Goal: Transaction & Acquisition: Purchase product/service

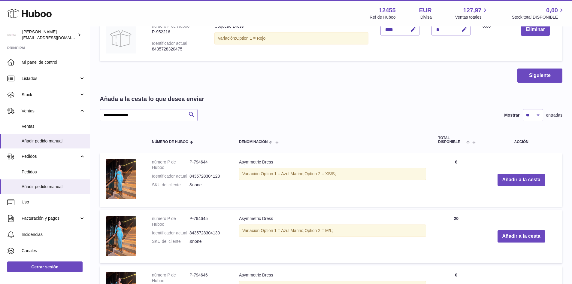
scroll to position [360, 0]
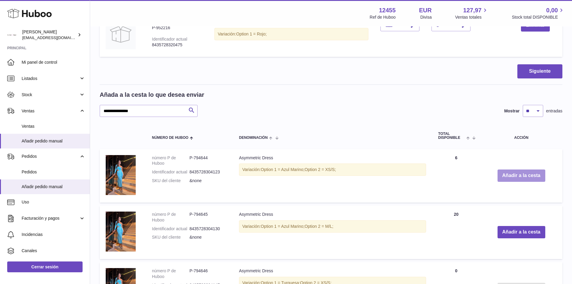
click at [523, 171] on button "Añadir a la cesta" at bounding box center [521, 175] width 48 height 12
click at [523, 178] on button "Añadir a la cesta" at bounding box center [521, 175] width 48 height 12
click at [523, 177] on button "Añadir a la cesta" at bounding box center [521, 175] width 48 height 12
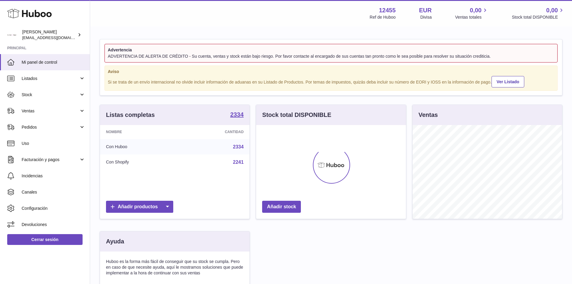
scroll to position [94, 150]
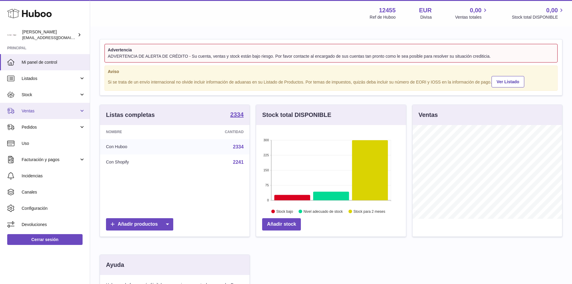
click at [68, 115] on link "Ventas" at bounding box center [45, 111] width 90 height 16
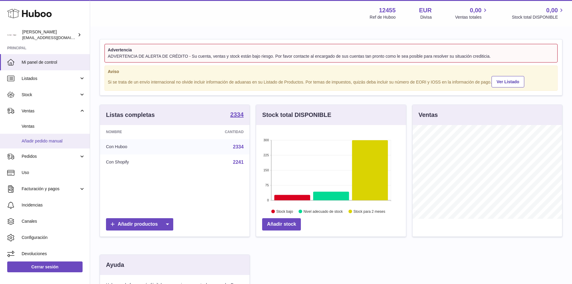
click at [44, 142] on span "Añadir pedido manual" at bounding box center [54, 141] width 64 height 6
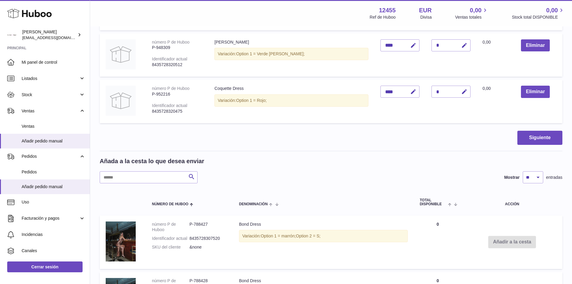
scroll to position [300, 0]
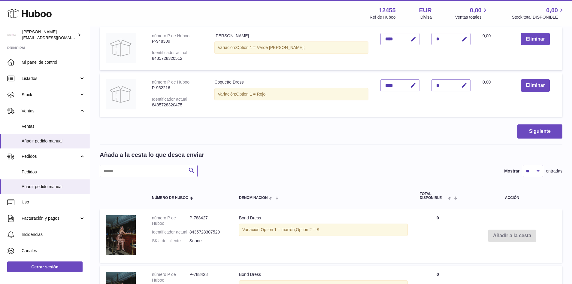
click at [176, 176] on input "text" at bounding box center [149, 171] width 98 height 12
type input "**********"
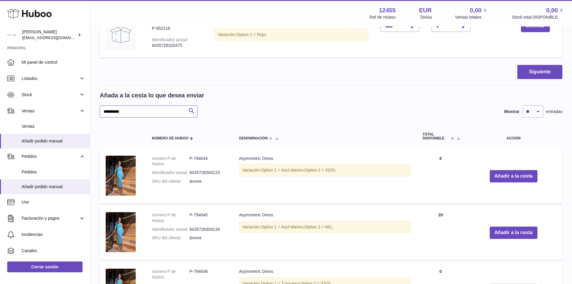
scroll to position [360, 0]
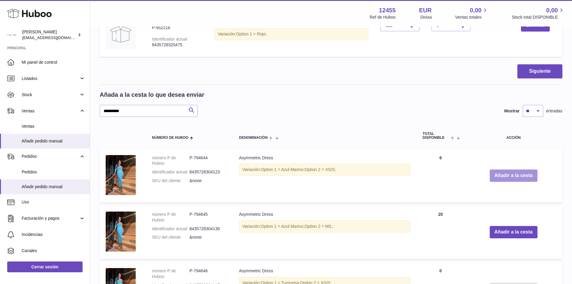
click at [504, 176] on button "Añadir a la cesta" at bounding box center [513, 175] width 48 height 12
click at [510, 177] on button "Añadir a la cesta" at bounding box center [513, 175] width 48 height 12
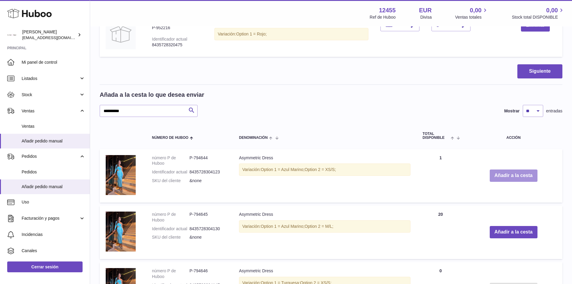
click at [510, 177] on button "Añadir a la cesta" at bounding box center [513, 175] width 48 height 12
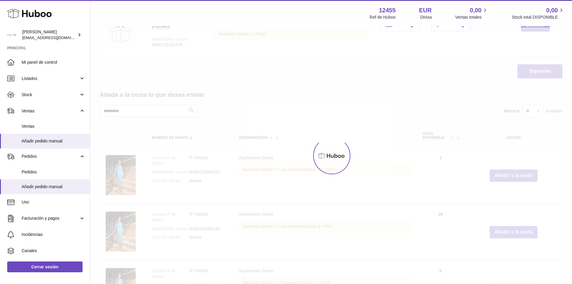
type input "**"
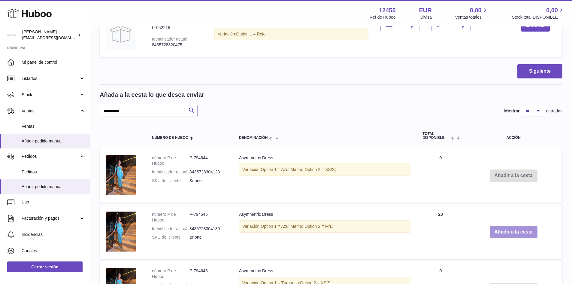
click at [512, 227] on button "Añadir a la cesta" at bounding box center [513, 232] width 48 height 12
click at [512, 230] on button "Añadir a la cesta" at bounding box center [513, 232] width 48 height 12
click at [504, 231] on button "Añadir a la cesta" at bounding box center [513, 232] width 48 height 12
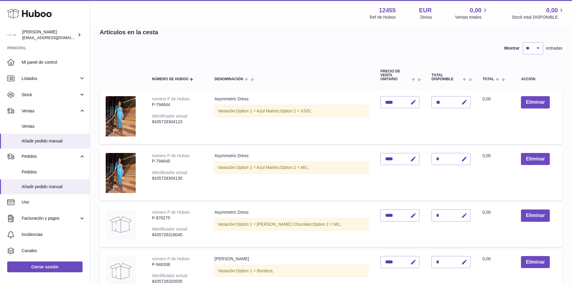
scroll to position [30, 0]
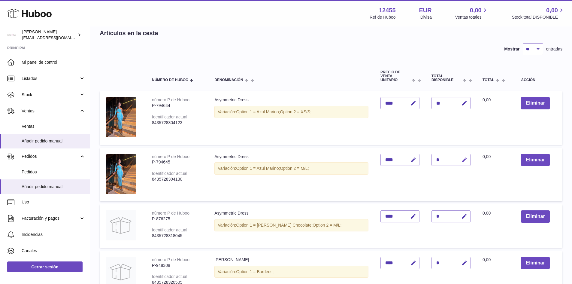
click at [461, 161] on icon "button" at bounding box center [464, 160] width 6 height 6
click at [435, 159] on input "*" at bounding box center [450, 160] width 39 height 12
click at [449, 161] on icon "button" at bounding box center [451, 159] width 5 height 5
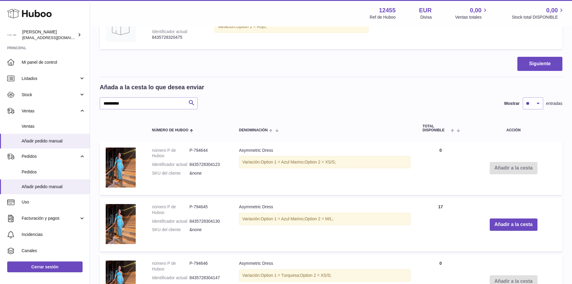
scroll to position [420, 0]
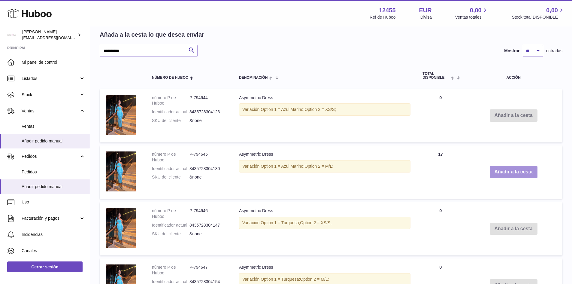
click at [516, 169] on button "Añadir a la cesta" at bounding box center [513, 172] width 48 height 12
click at [521, 173] on button "Añadir a la cesta" at bounding box center [513, 172] width 48 height 12
click at [532, 175] on button "Añadir a la cesta" at bounding box center [513, 172] width 48 height 12
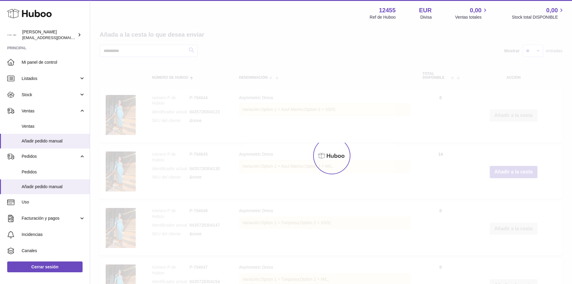
click at [529, 174] on div at bounding box center [331, 155] width 482 height 257
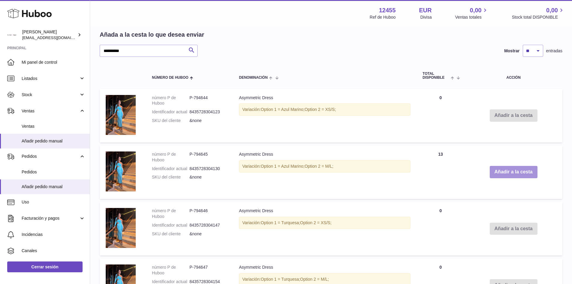
click at [529, 172] on button "Añadir a la cesta" at bounding box center [513, 172] width 48 height 12
click at [527, 172] on button "Añadir a la cesta" at bounding box center [513, 172] width 48 height 12
click at [517, 173] on button "Añadir a la cesta" at bounding box center [513, 172] width 48 height 12
click at [519, 171] on button "Añadir a la cesta" at bounding box center [513, 172] width 48 height 12
click at [528, 170] on button "Añadir a la cesta" at bounding box center [513, 172] width 48 height 12
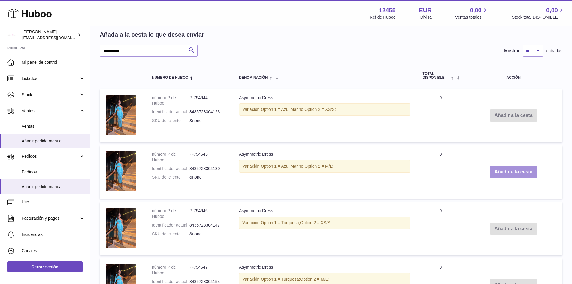
click at [528, 170] on button "Añadir a la cesta" at bounding box center [513, 172] width 48 height 12
click at [525, 174] on button "Añadir a la cesta" at bounding box center [513, 172] width 48 height 12
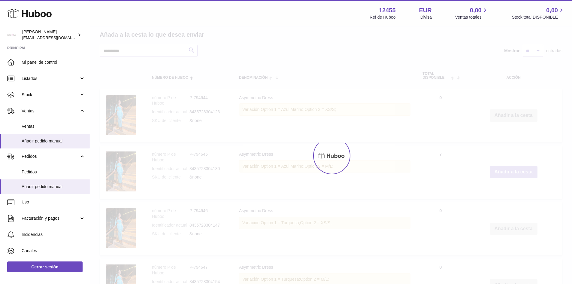
click at [525, 174] on button "Añadir a la cesta" at bounding box center [513, 172] width 48 height 12
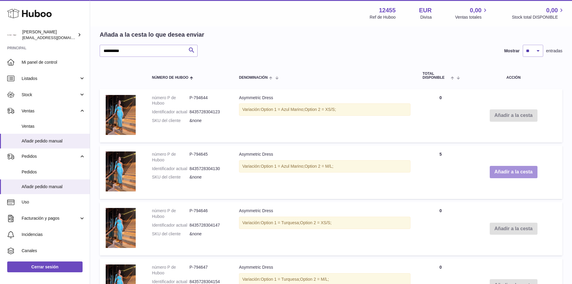
click at [525, 174] on button "Añadir a la cesta" at bounding box center [513, 172] width 48 height 12
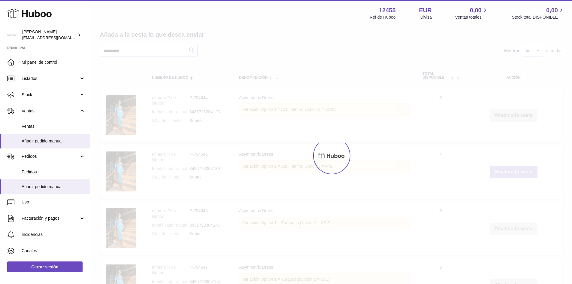
click at [525, 174] on button "Añadir a la cesta" at bounding box center [513, 172] width 48 height 12
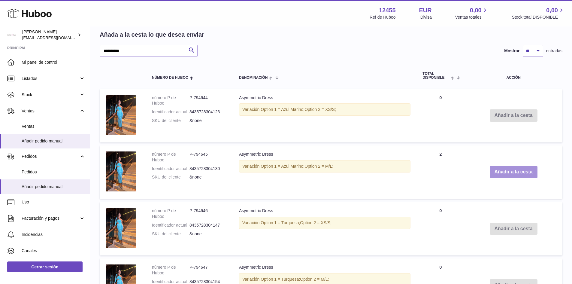
click at [525, 174] on button "Añadir a la cesta" at bounding box center [513, 172] width 48 height 12
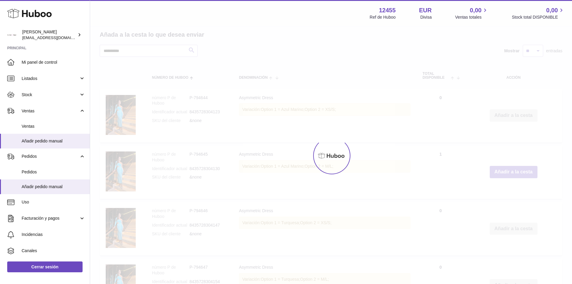
type input "**"
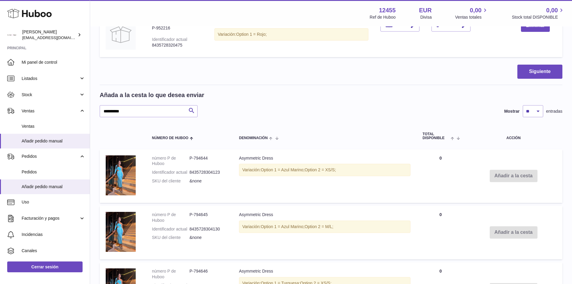
scroll to position [270, 0]
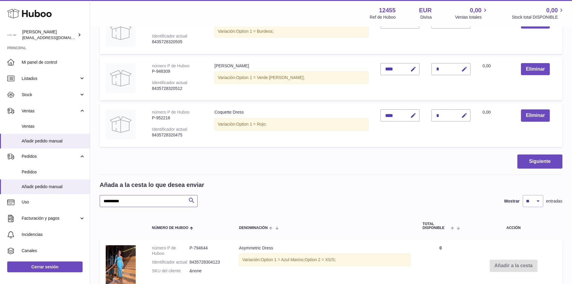
click at [143, 197] on input "**********" at bounding box center [149, 201] width 98 height 12
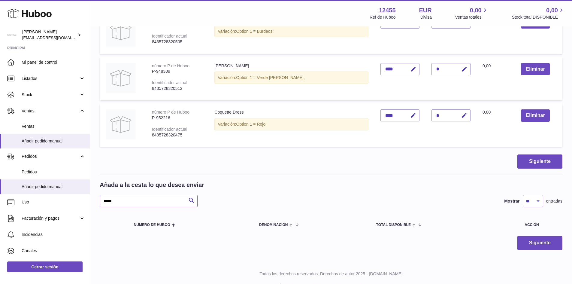
click at [113, 200] on input "****" at bounding box center [149, 201] width 98 height 12
type input "*******"
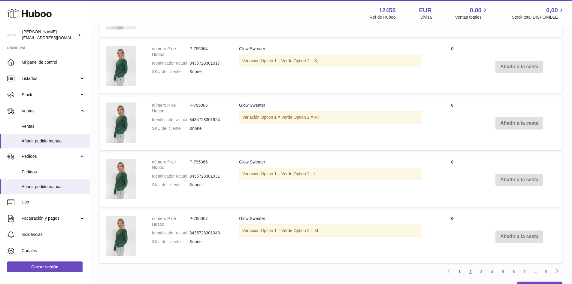
click at [468, 266] on link "2" at bounding box center [470, 271] width 11 height 11
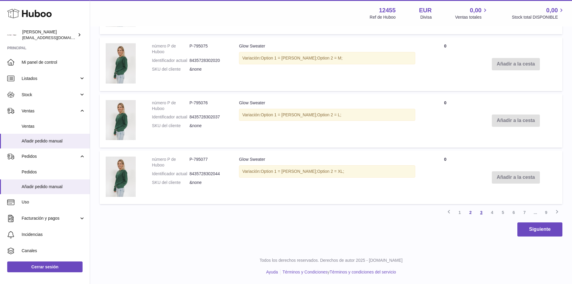
click at [480, 212] on link "3" at bounding box center [481, 212] width 11 height 11
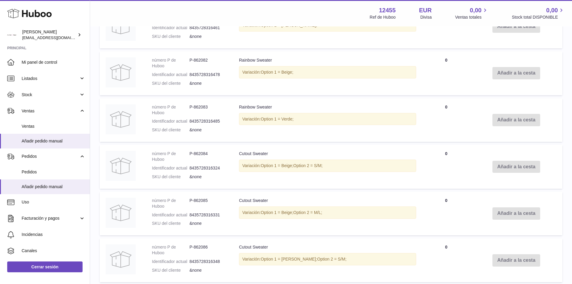
scroll to position [717, 0]
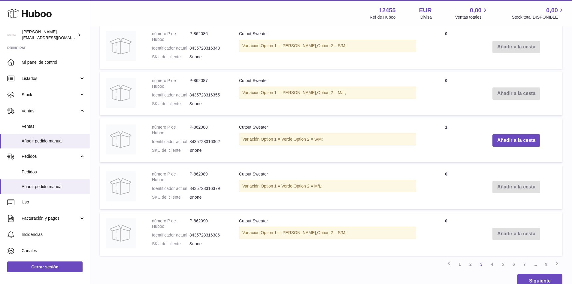
drag, startPoint x: 229, startPoint y: 139, endPoint x: 333, endPoint y: 140, distance: 104.4
click at [333, 140] on tr "número P de Huboo P-862088 Identificador actual 8435728316362 SKU del cliente &…" at bounding box center [331, 140] width 462 height 44
click at [338, 140] on div "Variación: Option 1 = Verde; Option 2 = S/M;" at bounding box center [327, 139] width 177 height 12
click at [492, 139] on button "Añadir a la cesta" at bounding box center [516, 140] width 48 height 12
click at [492, 267] on link "4" at bounding box center [491, 263] width 11 height 11
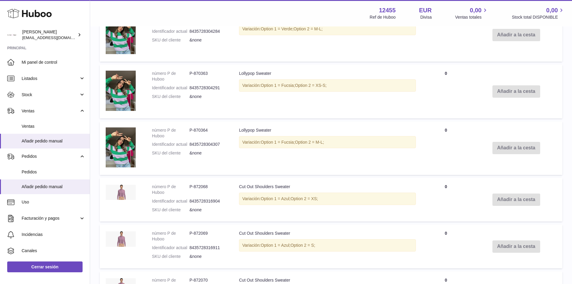
scroll to position [845, 0]
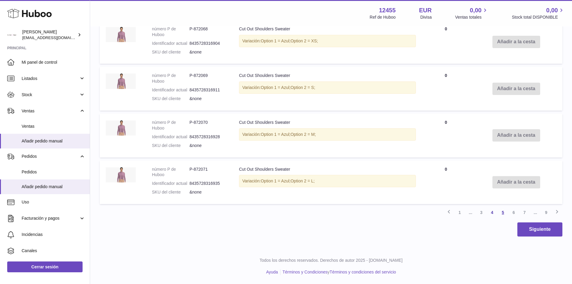
click at [504, 212] on link "5" at bounding box center [502, 212] width 11 height 11
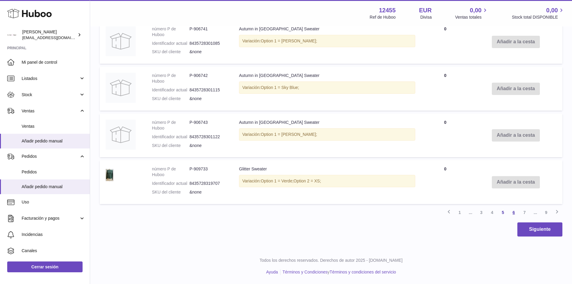
click at [516, 212] on link "6" at bounding box center [513, 212] width 11 height 11
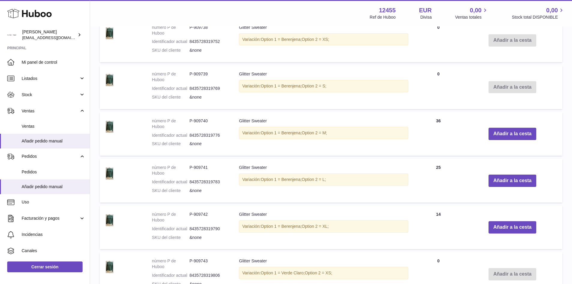
scroll to position [815, 0]
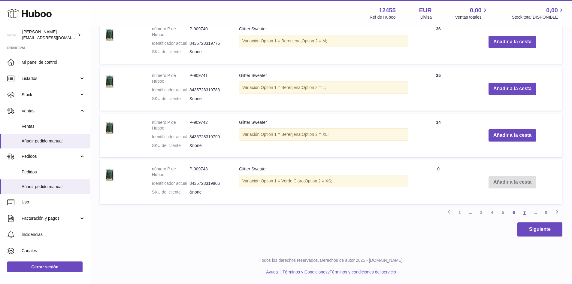
click at [524, 213] on link "7" at bounding box center [524, 212] width 11 height 11
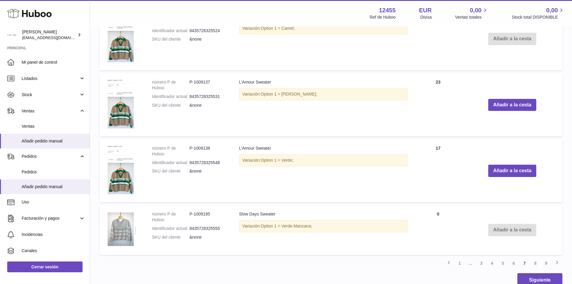
scroll to position [818, 0]
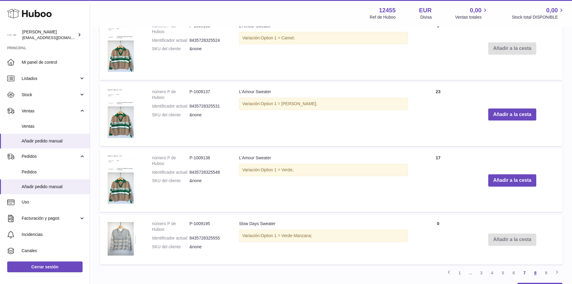
click at [535, 273] on link "8" at bounding box center [535, 272] width 11 height 11
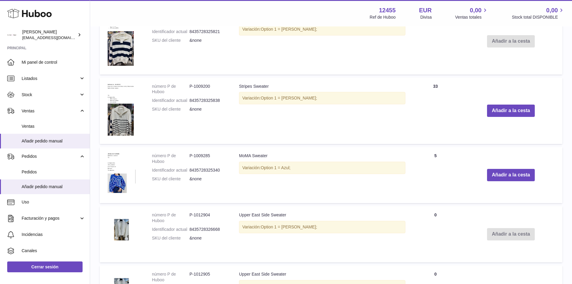
scroll to position [687, 0]
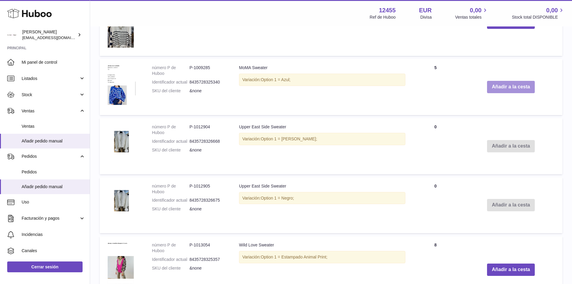
click at [508, 83] on button "Añadir a la cesta" at bounding box center [511, 87] width 48 height 12
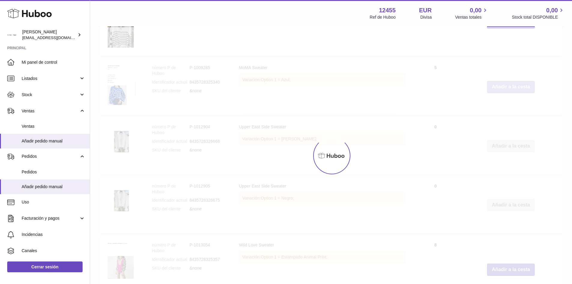
scroll to position [746, 0]
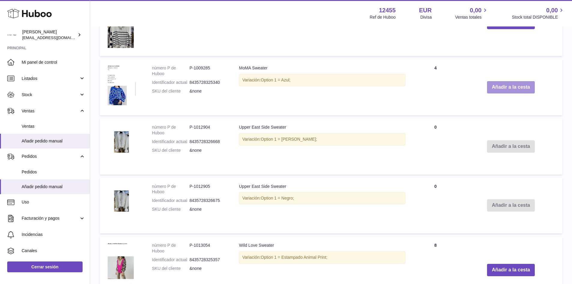
click at [508, 92] on button "Añadir a la cesta" at bounding box center [511, 87] width 48 height 12
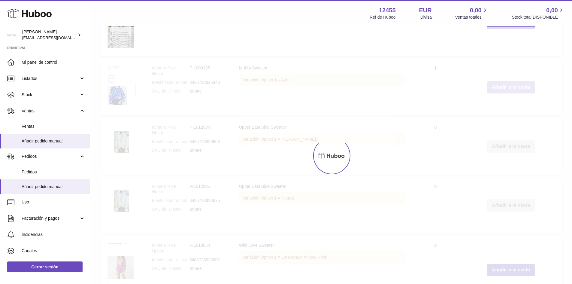
type input "*"
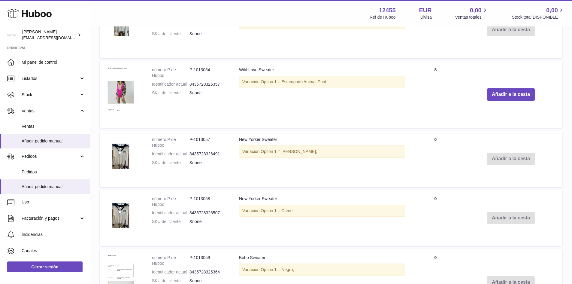
scroll to position [1033, 0]
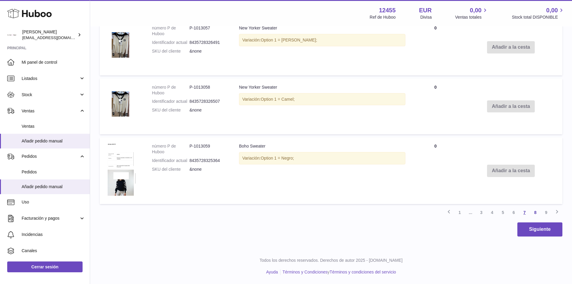
click at [523, 212] on link "7" at bounding box center [524, 212] width 11 height 11
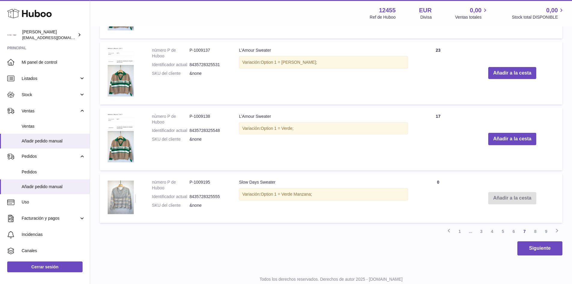
scroll to position [938, 0]
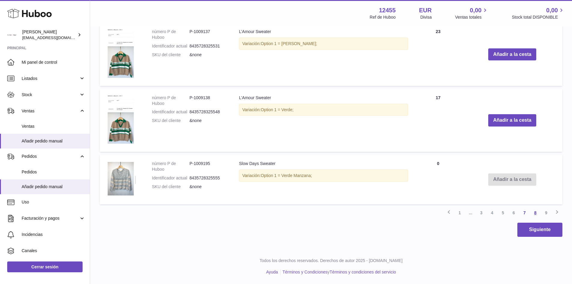
click at [535, 212] on link "8" at bounding box center [535, 212] width 11 height 11
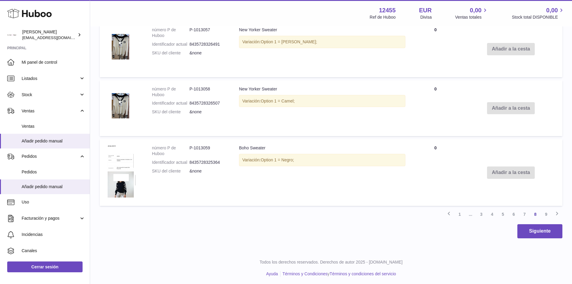
scroll to position [1033, 0]
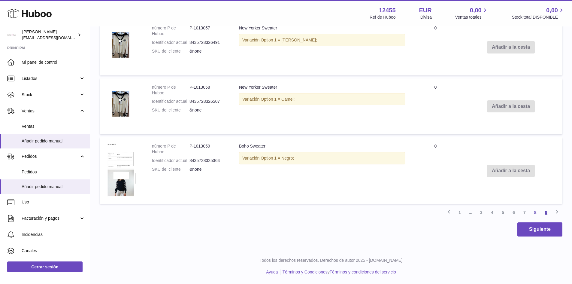
click at [544, 212] on link "9" at bounding box center [546, 212] width 11 height 11
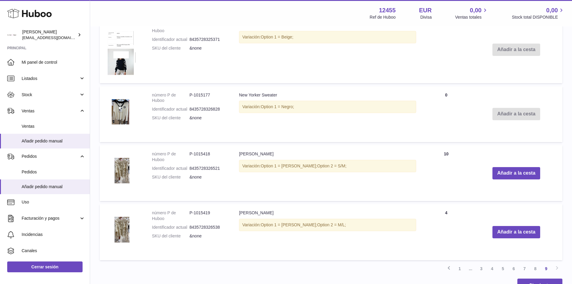
scroll to position [654, 0]
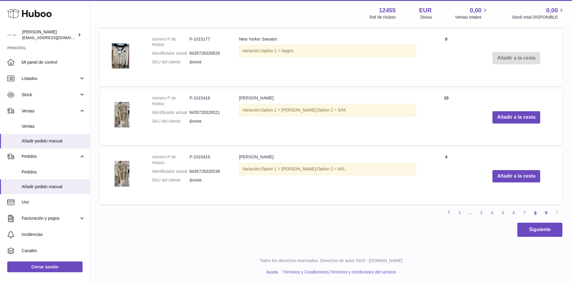
click at [533, 213] on link "8" at bounding box center [535, 212] width 11 height 11
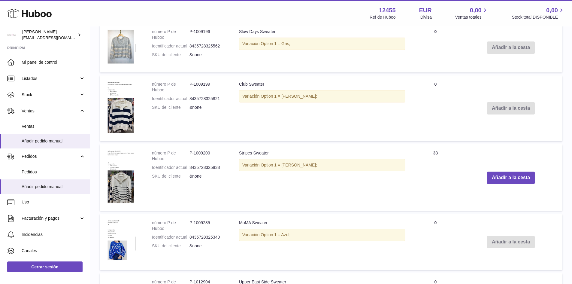
scroll to position [627, 0]
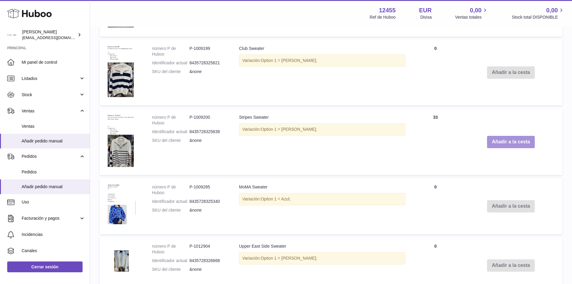
click at [504, 144] on button "Añadir a la cesta" at bounding box center [511, 142] width 48 height 12
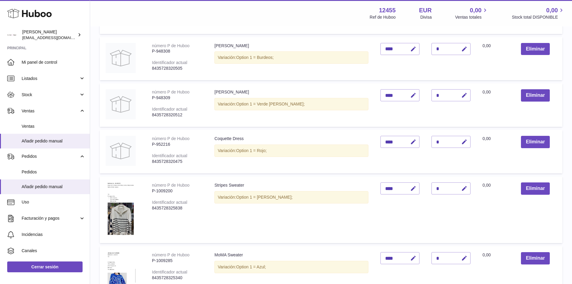
scroll to position [300, 0]
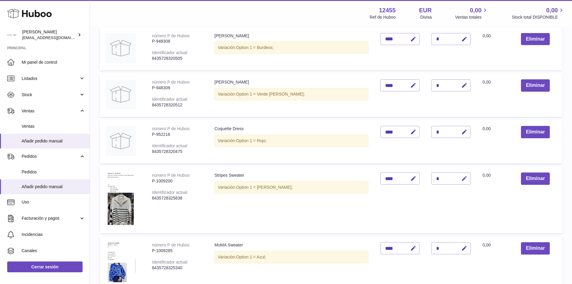
click at [461, 179] on icon "button" at bounding box center [464, 178] width 6 height 6
click at [435, 177] on input "*" at bounding box center [450, 178] width 39 height 12
type input "**"
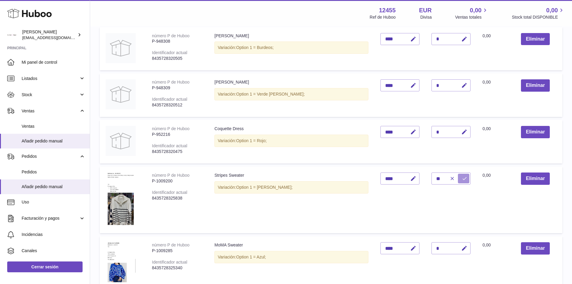
click at [462, 181] on icon "submit" at bounding box center [464, 178] width 5 height 5
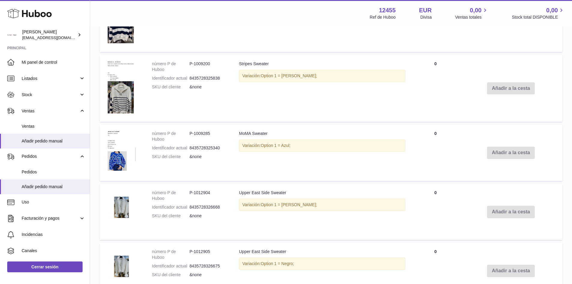
scroll to position [990, 0]
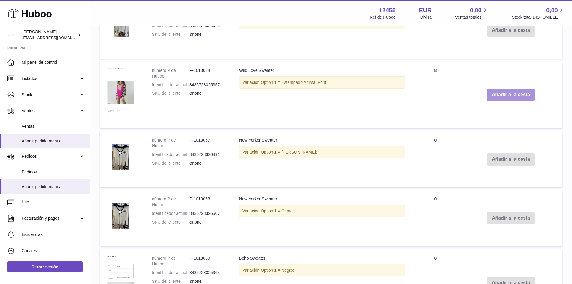
click at [488, 97] on button "Añadir a la cesta" at bounding box center [511, 95] width 48 height 12
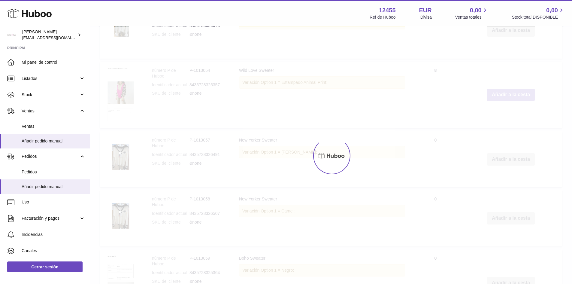
scroll to position [1060, 0]
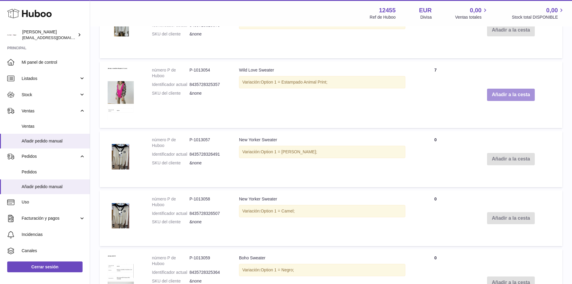
click at [518, 94] on button "Añadir a la cesta" at bounding box center [511, 95] width 48 height 12
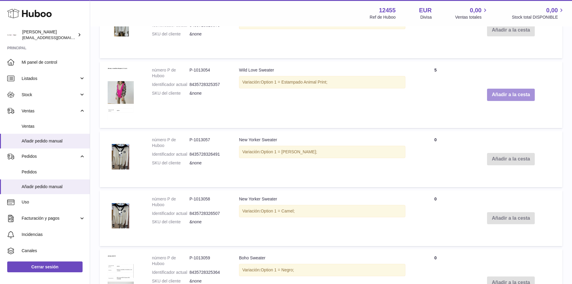
click at [518, 94] on button "Añadir a la cesta" at bounding box center [511, 95] width 48 height 12
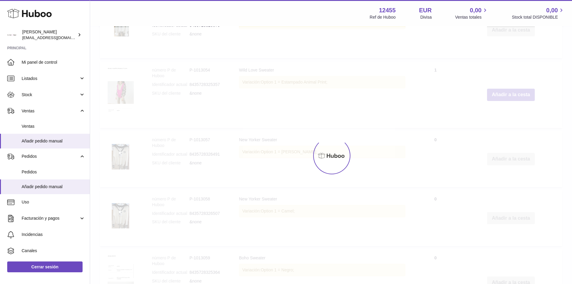
type input "*"
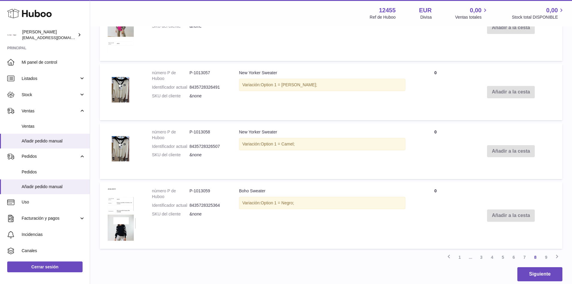
scroll to position [1172, 0]
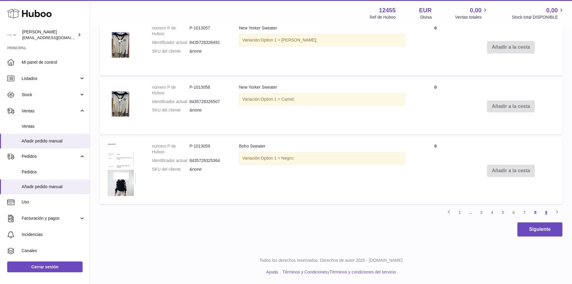
click at [544, 211] on link "9" at bounding box center [546, 212] width 11 height 11
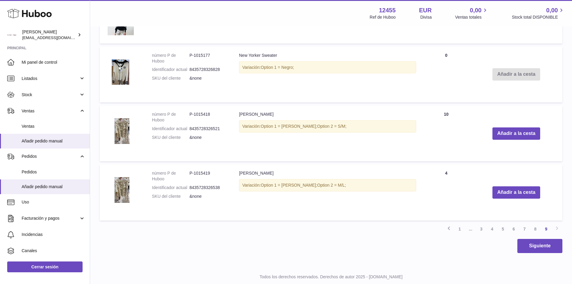
scroll to position [777, 0]
click at [504, 131] on button "Añadir a la cesta" at bounding box center [516, 133] width 48 height 12
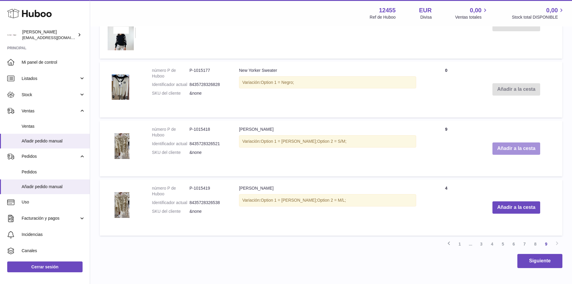
scroll to position [793, 0]
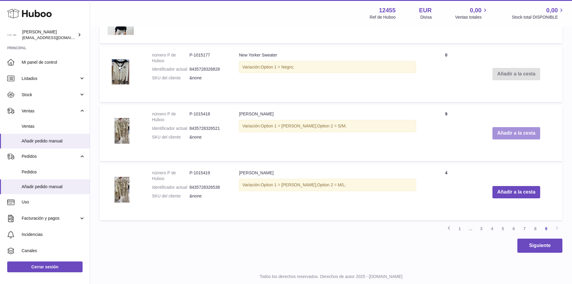
click at [504, 132] on button "Añadir a la cesta" at bounding box center [516, 133] width 48 height 12
click at [506, 134] on button "Añadir a la cesta" at bounding box center [516, 133] width 48 height 12
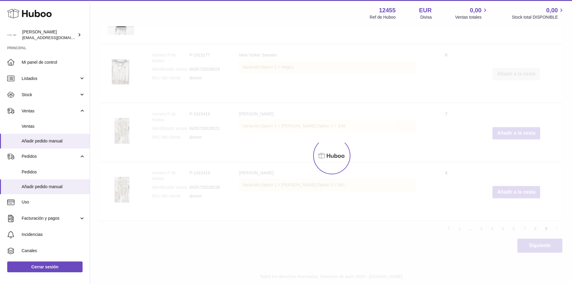
click at [506, 134] on div at bounding box center [331, 155] width 482 height 257
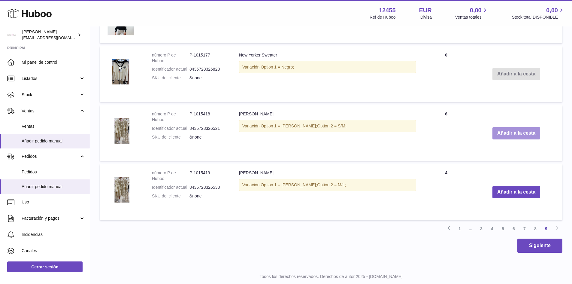
click at [506, 134] on button "Añadir a la cesta" at bounding box center [516, 133] width 48 height 12
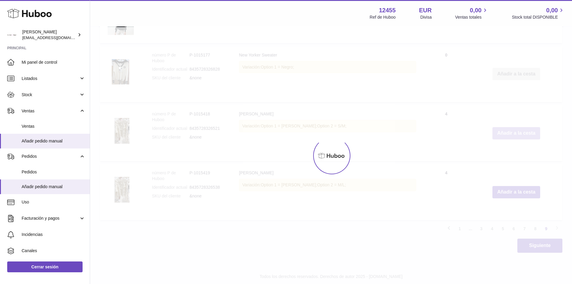
click at [506, 134] on button "Añadir a la cesta" at bounding box center [516, 133] width 48 height 12
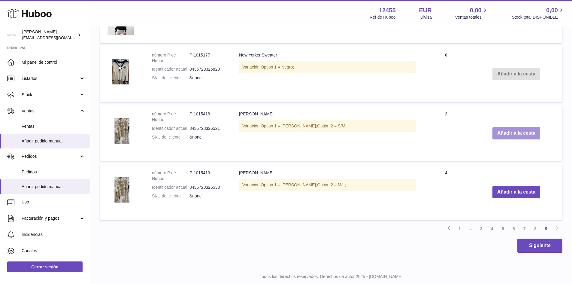
click at [506, 134] on button "Añadir a la cesta" at bounding box center [516, 133] width 48 height 12
click at [521, 192] on button "Añadir a la cesta" at bounding box center [516, 192] width 48 height 12
click at [520, 192] on button "Añadir a la cesta" at bounding box center [516, 192] width 48 height 12
click at [519, 193] on button "Añadir a la cesta" at bounding box center [516, 192] width 48 height 12
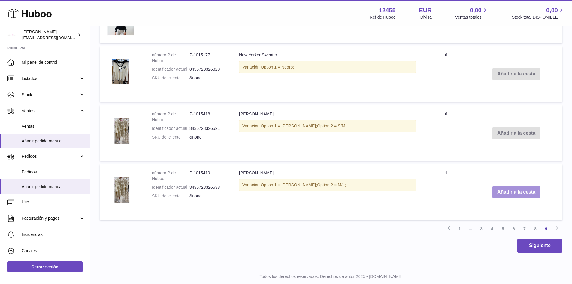
click at [519, 193] on button "Añadir a la cesta" at bounding box center [516, 192] width 48 height 12
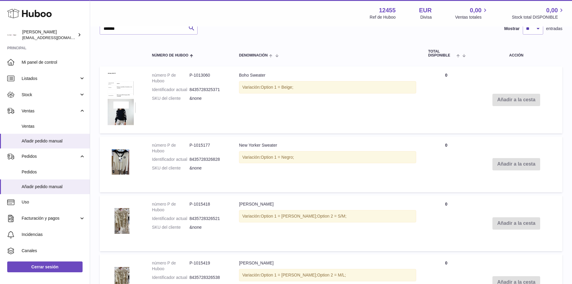
scroll to position [809, 0]
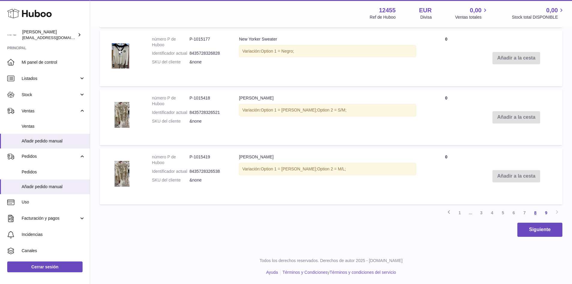
click at [535, 214] on link "8" at bounding box center [535, 212] width 11 height 11
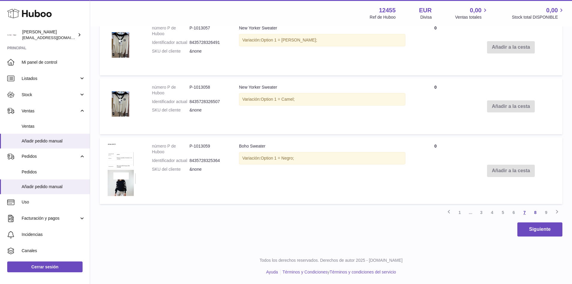
click at [524, 213] on link "7" at bounding box center [524, 212] width 11 height 11
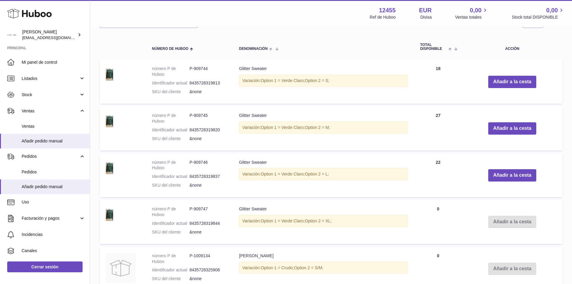
scroll to position [597, 0]
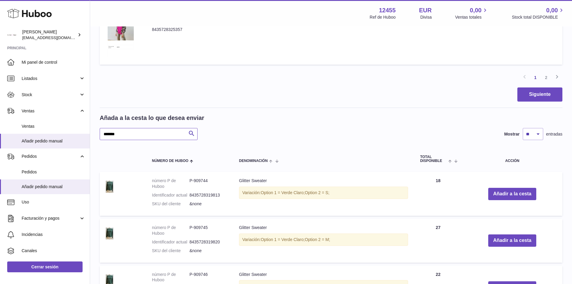
click at [142, 131] on input "*******" at bounding box center [149, 134] width 98 height 12
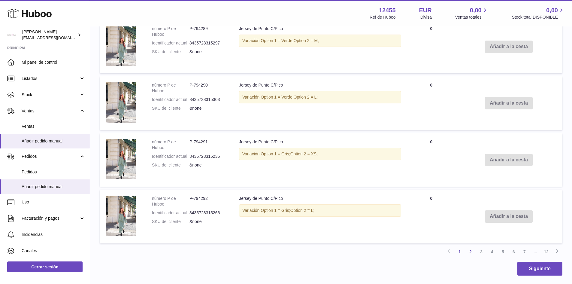
scroll to position [1127, 0]
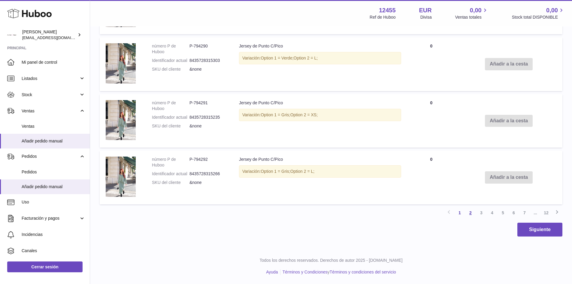
click at [469, 214] on link "2" at bounding box center [470, 212] width 11 height 11
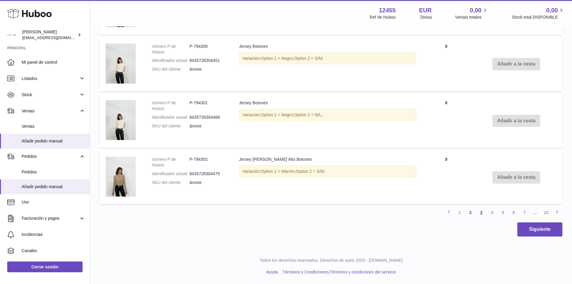
click at [480, 213] on link "3" at bounding box center [481, 212] width 11 height 11
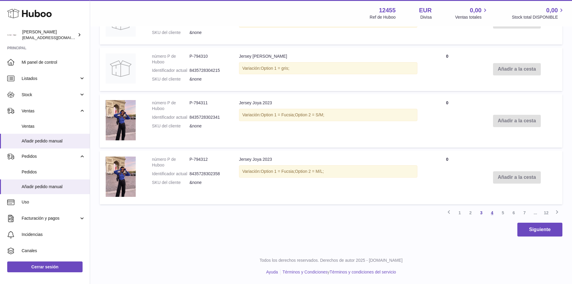
click at [493, 213] on link "4" at bounding box center [491, 212] width 11 height 11
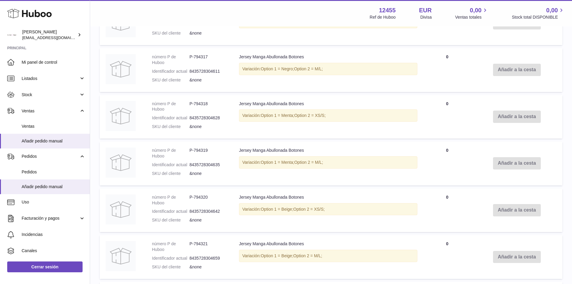
scroll to position [1049, 0]
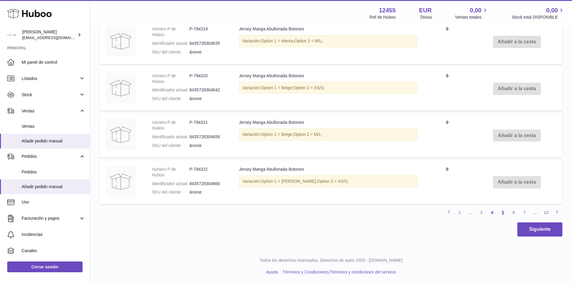
click at [503, 214] on link "5" at bounding box center [502, 212] width 11 height 11
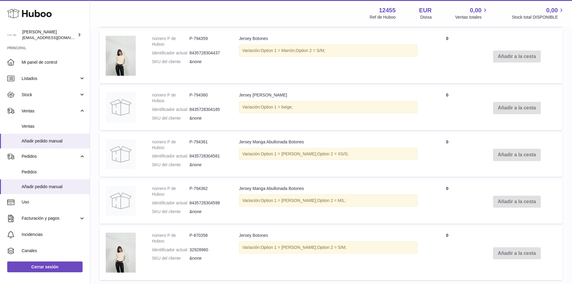
scroll to position [1068, 0]
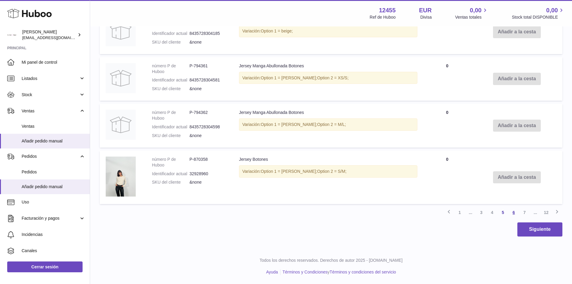
click at [513, 211] on link "6" at bounding box center [513, 212] width 11 height 11
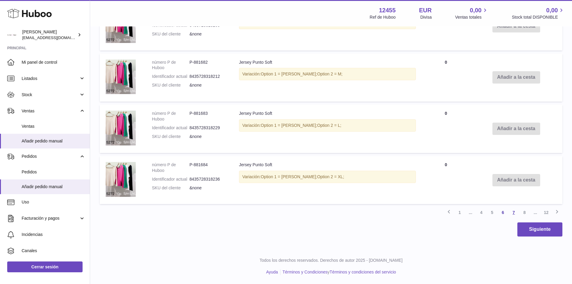
click at [511, 211] on link "7" at bounding box center [513, 212] width 11 height 11
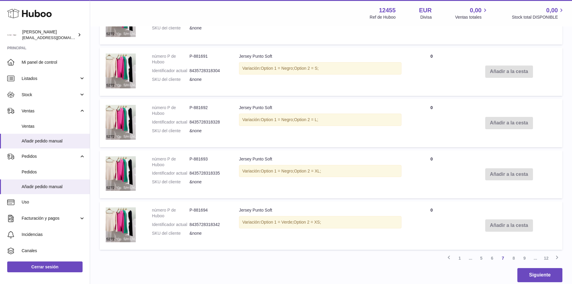
scroll to position [1074, 0]
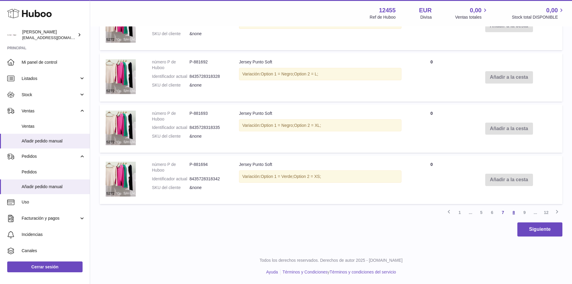
click at [515, 213] on link "8" at bounding box center [513, 212] width 11 height 11
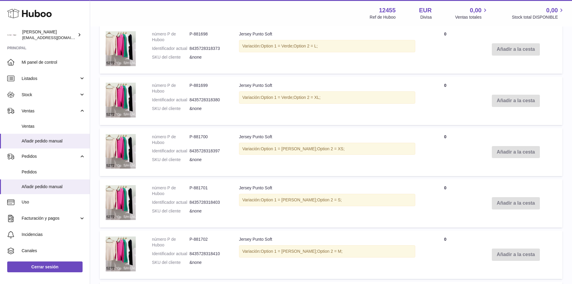
scroll to position [1074, 0]
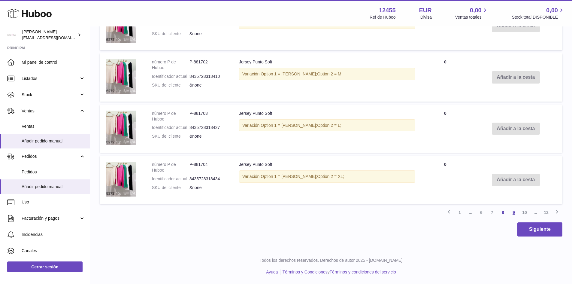
click at [515, 214] on link "9" at bounding box center [513, 212] width 11 height 11
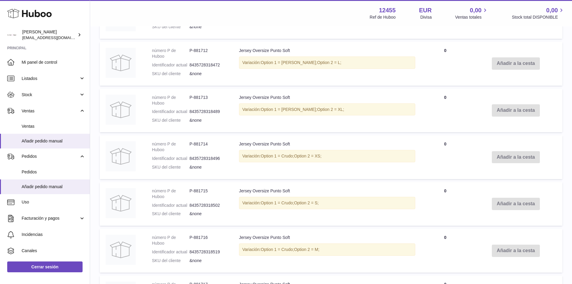
scroll to position [1029, 0]
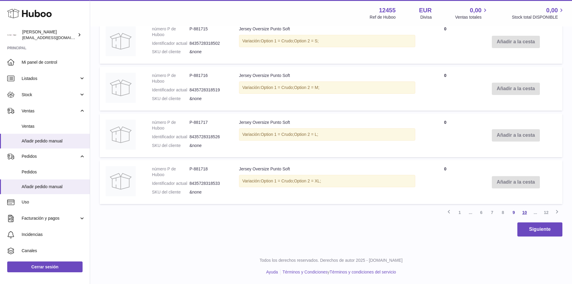
click at [523, 212] on link "10" at bounding box center [524, 212] width 11 height 11
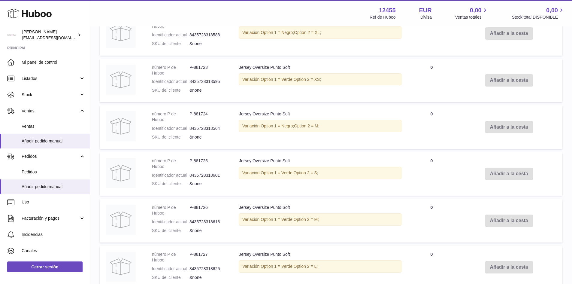
scroll to position [1029, 0]
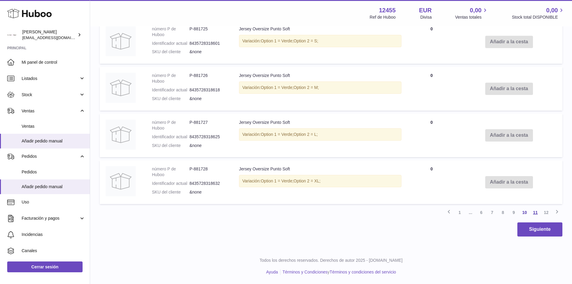
click at [532, 213] on link "11" at bounding box center [535, 212] width 11 height 11
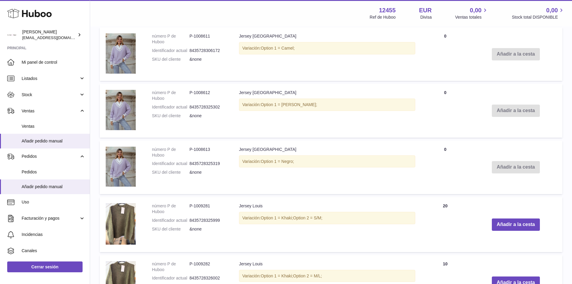
scroll to position [1029, 0]
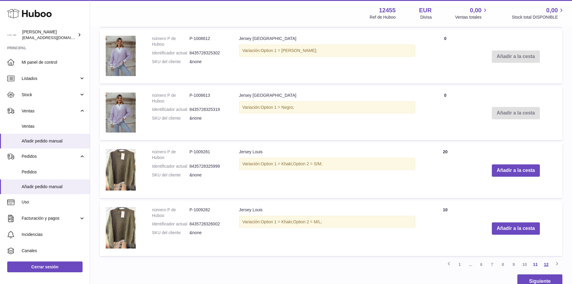
click at [544, 264] on link "12" at bounding box center [546, 264] width 11 height 11
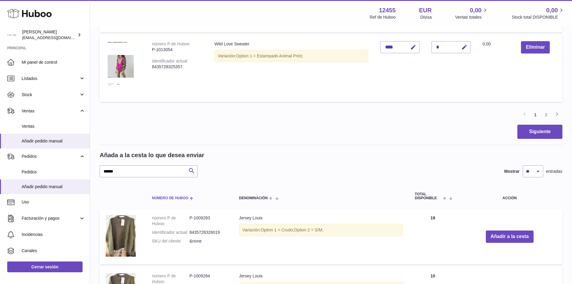
scroll to position [600, 0]
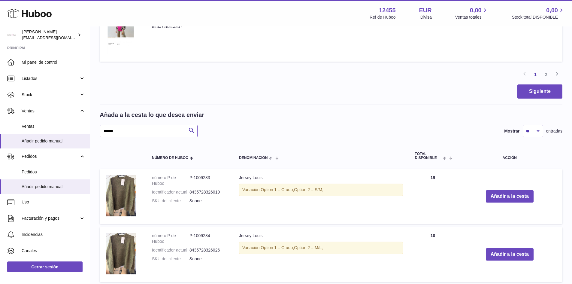
click at [141, 130] on input "******" at bounding box center [149, 131] width 98 height 12
type input "******"
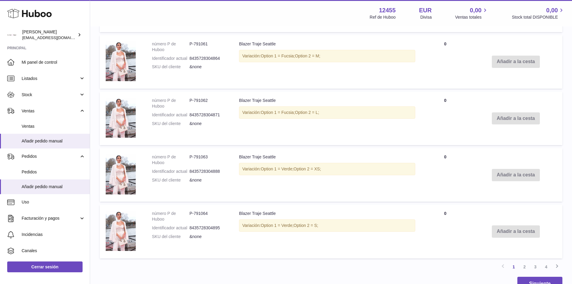
scroll to position [1127, 0]
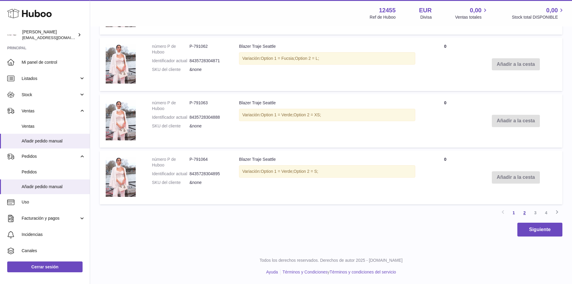
click at [523, 211] on link "2" at bounding box center [524, 212] width 11 height 11
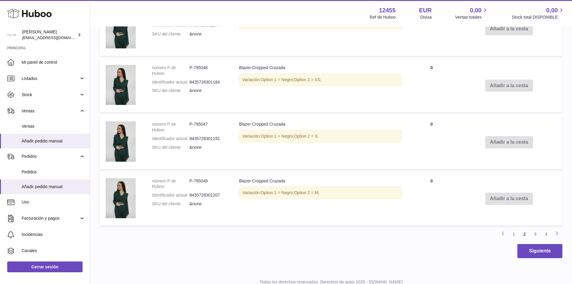
scroll to position [1127, 0]
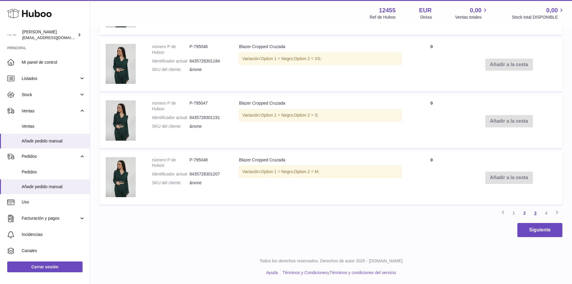
click at [533, 215] on link "3" at bounding box center [535, 212] width 11 height 11
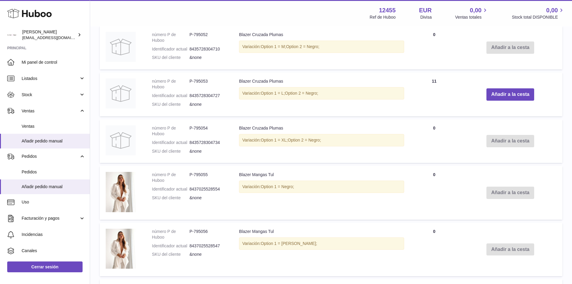
scroll to position [807, 0]
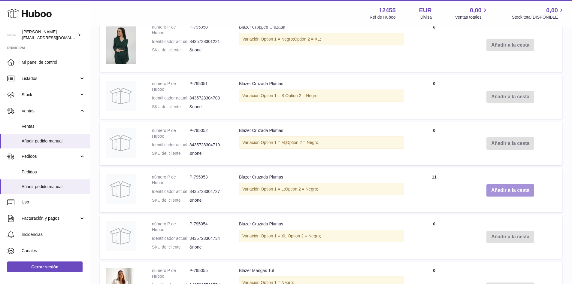
click at [516, 190] on button "Añadir a la cesta" at bounding box center [510, 190] width 48 height 12
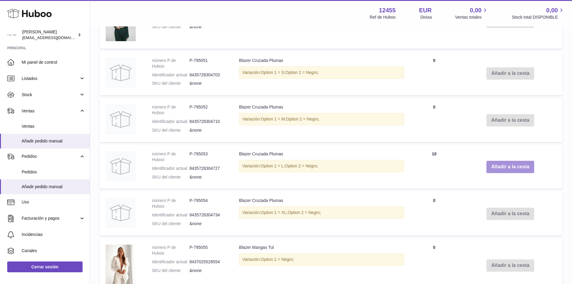
scroll to position [784, 0]
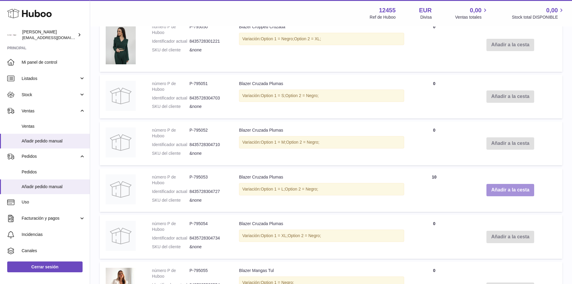
click at [516, 190] on button "Añadir a la cesta" at bounding box center [510, 190] width 48 height 12
click at [514, 190] on button "Añadir a la cesta" at bounding box center [510, 190] width 48 height 12
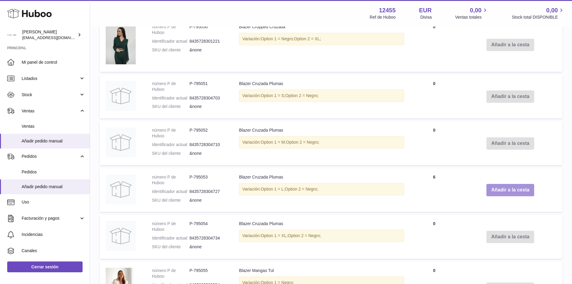
click at [514, 190] on button "Añadir a la cesta" at bounding box center [510, 190] width 48 height 12
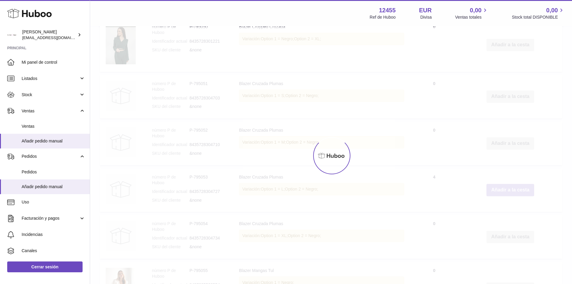
click at [514, 190] on button "Añadir a la cesta" at bounding box center [510, 190] width 48 height 12
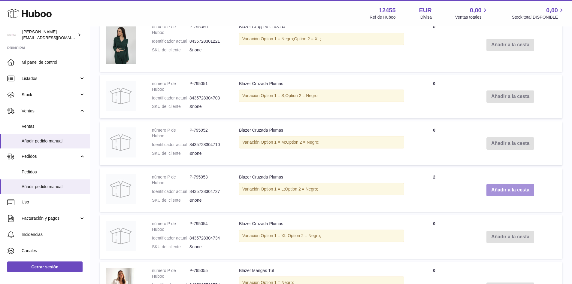
click at [514, 190] on button "Añadir a la cesta" at bounding box center [510, 190] width 48 height 12
click at [513, 190] on button "Añadir a la cesta" at bounding box center [510, 190] width 48 height 12
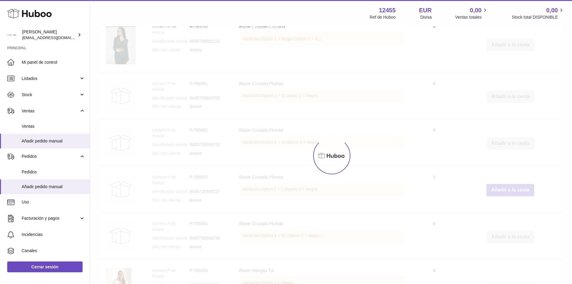
type input "**"
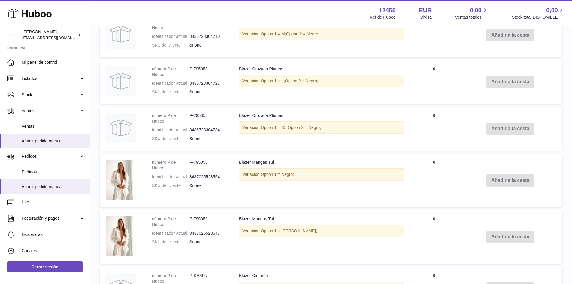
scroll to position [1045, 0]
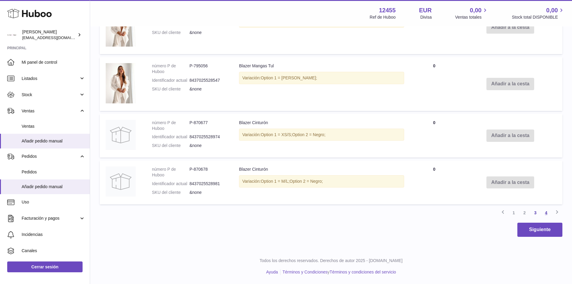
click at [545, 213] on link "4" at bounding box center [546, 212] width 11 height 11
